Goal: Check status: Check status

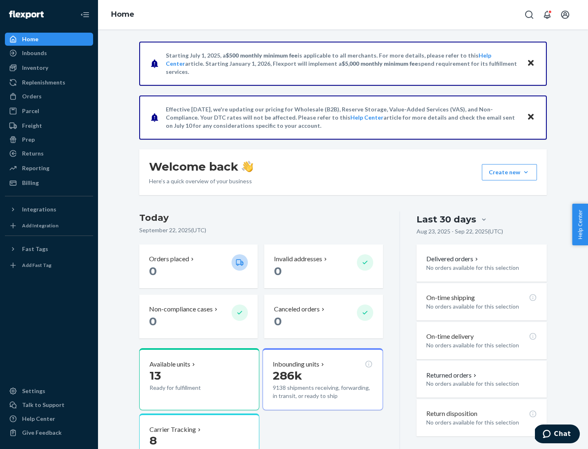
click at [526, 172] on button "Create new Create new inbound Create new order Create new product" at bounding box center [509, 172] width 55 height 16
click at [34, 53] on div "Inbounds" at bounding box center [34, 53] width 25 height 8
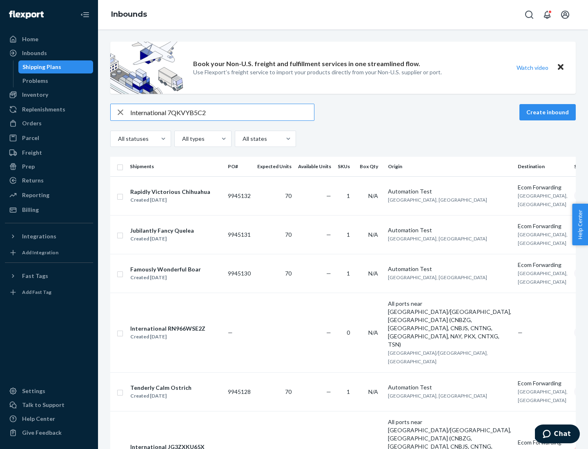
type input "International 7QKVYB5C29"
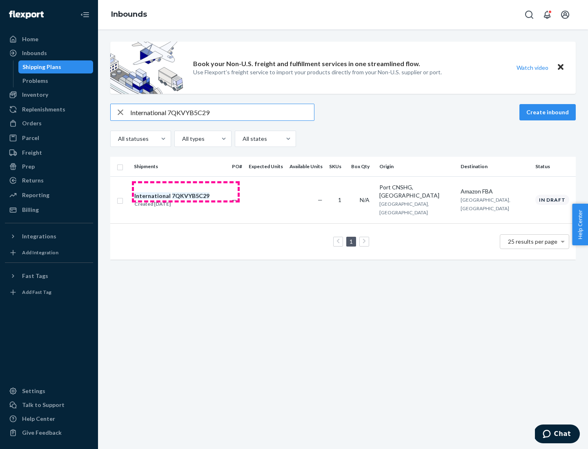
click at [186, 200] on div "Created [DATE]" at bounding box center [171, 204] width 75 height 8
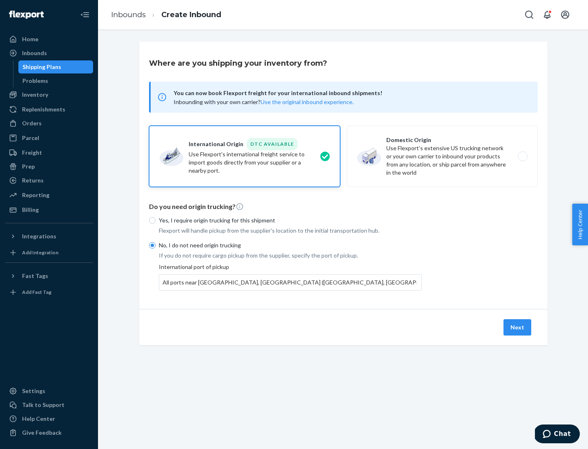
click at [518, 327] on button "Next" at bounding box center [517, 327] width 28 height 16
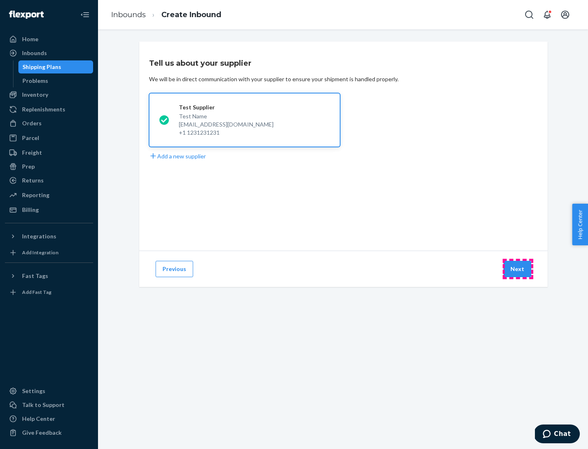
click at [518, 269] on button "Next" at bounding box center [517, 269] width 28 height 16
